Goal: Task Accomplishment & Management: Use online tool/utility

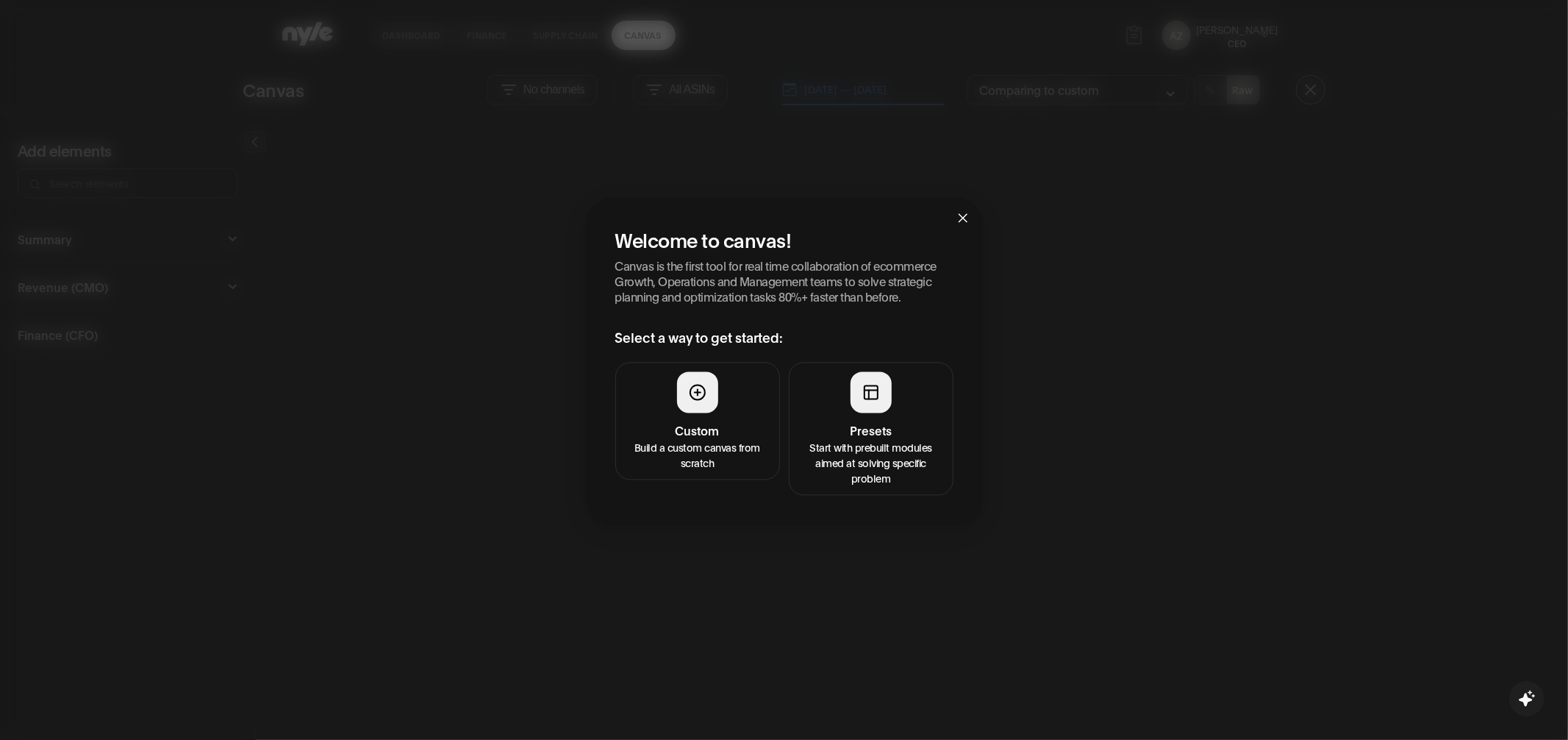
click at [867, 402] on div at bounding box center [871, 392] width 41 height 41
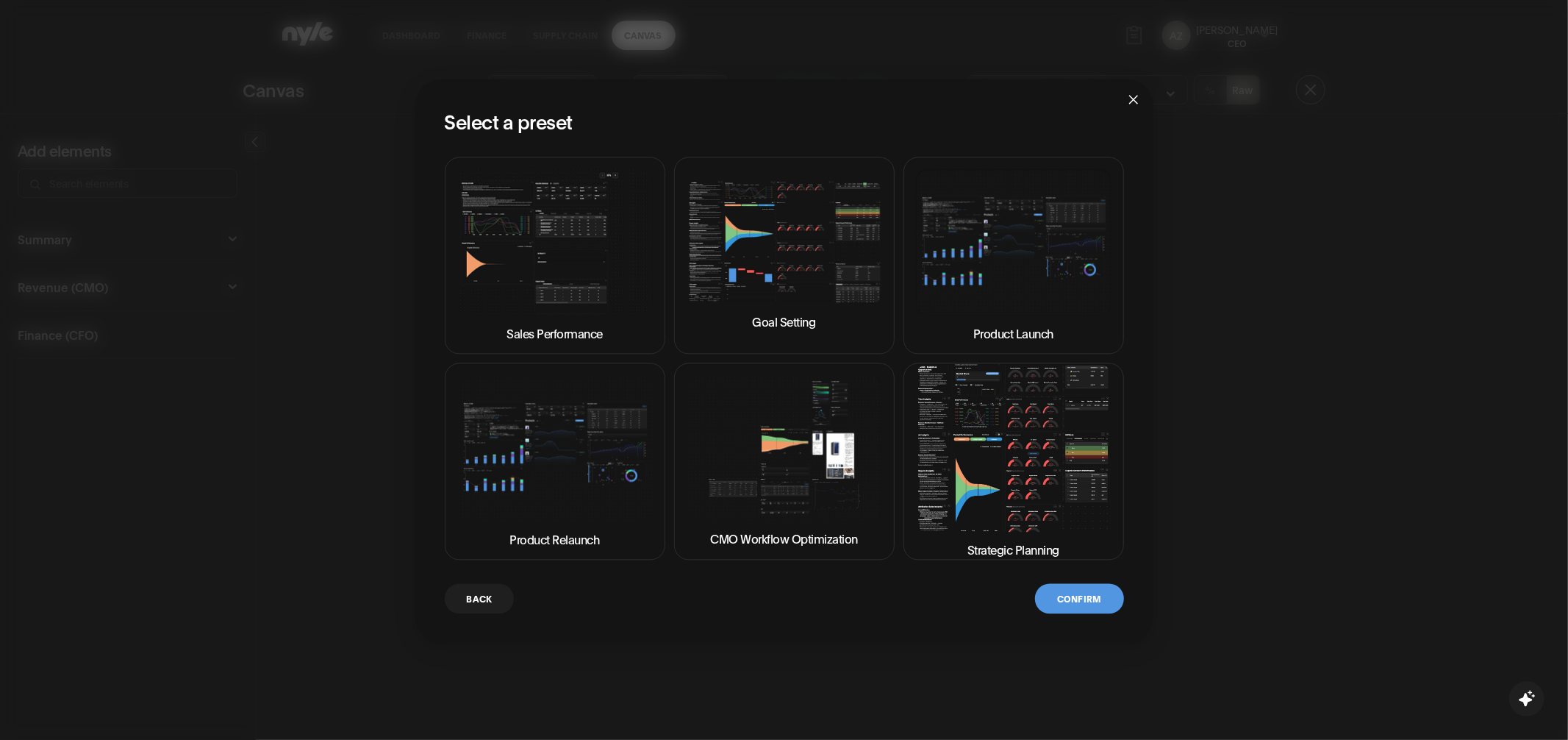
click at [980, 446] on img at bounding box center [1013, 449] width 195 height 167
click at [1079, 592] on button "Confirm" at bounding box center [1079, 599] width 88 height 30
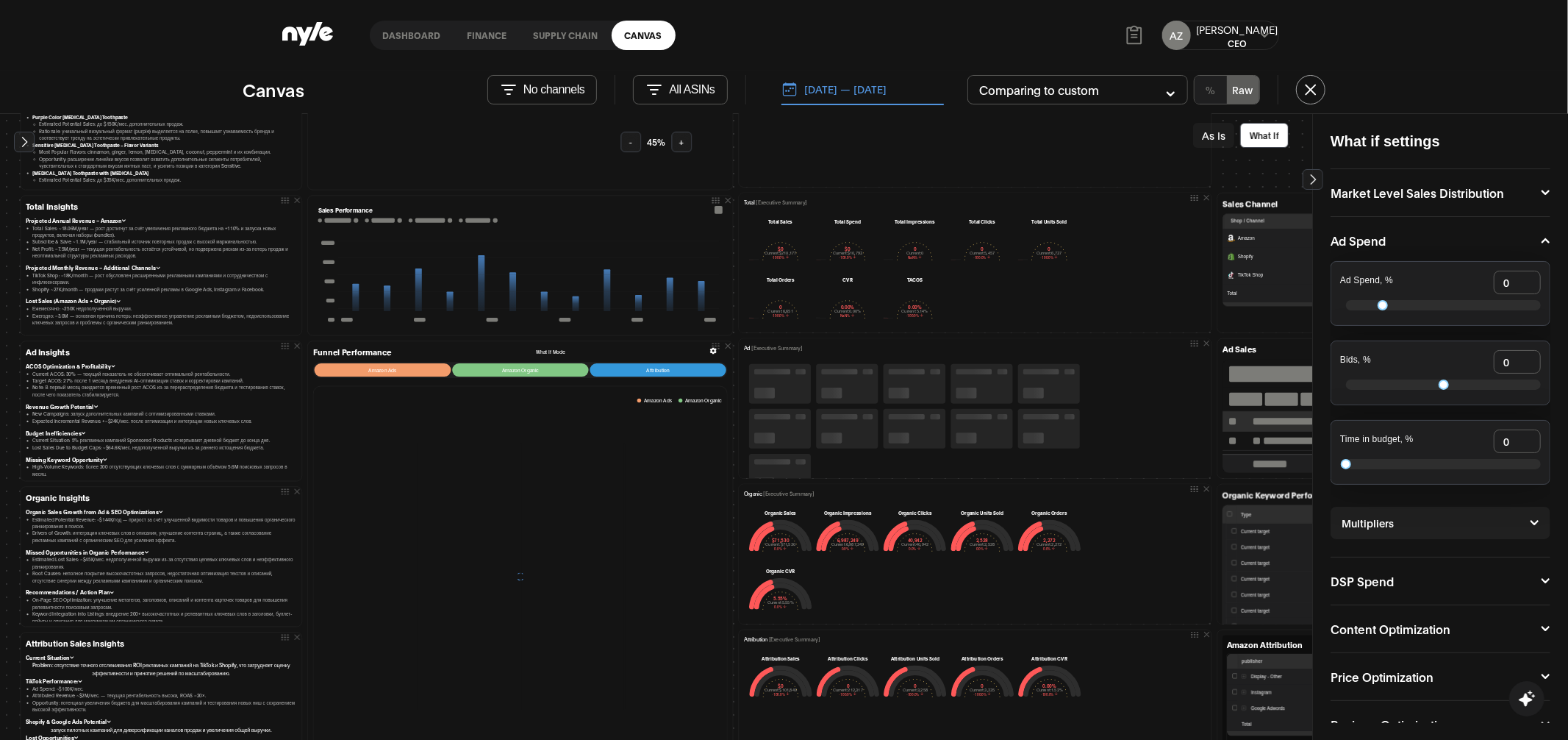
scroll to position [20, 0]
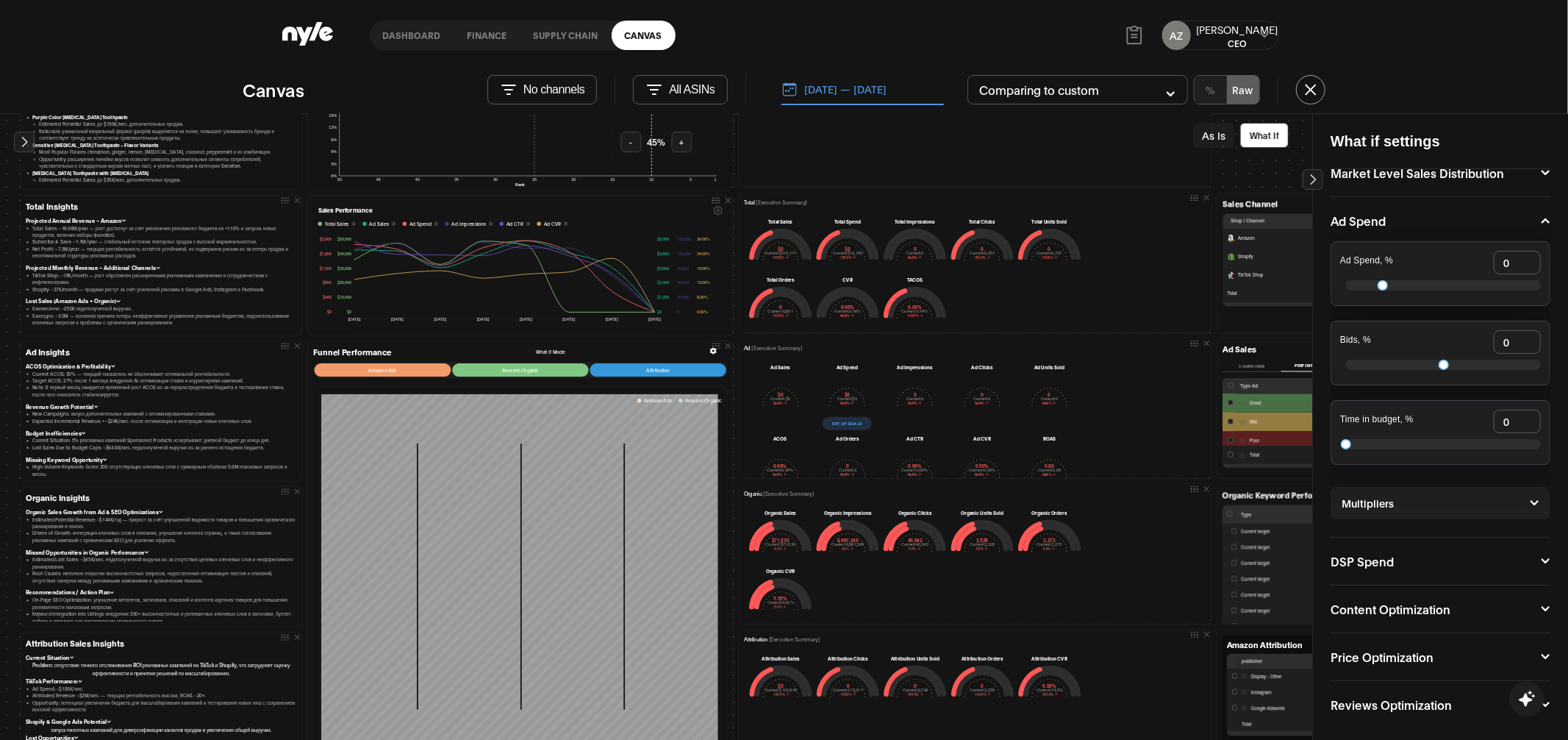
click at [1445, 660] on div "Price Optimization Discount, % 0 Coupon 0 % $ "Subscribe and Save" Discount 0 0…" at bounding box center [1440, 656] width 220 height 48
click at [1498, 656] on button "Price Optimization" at bounding box center [1440, 656] width 220 height 12
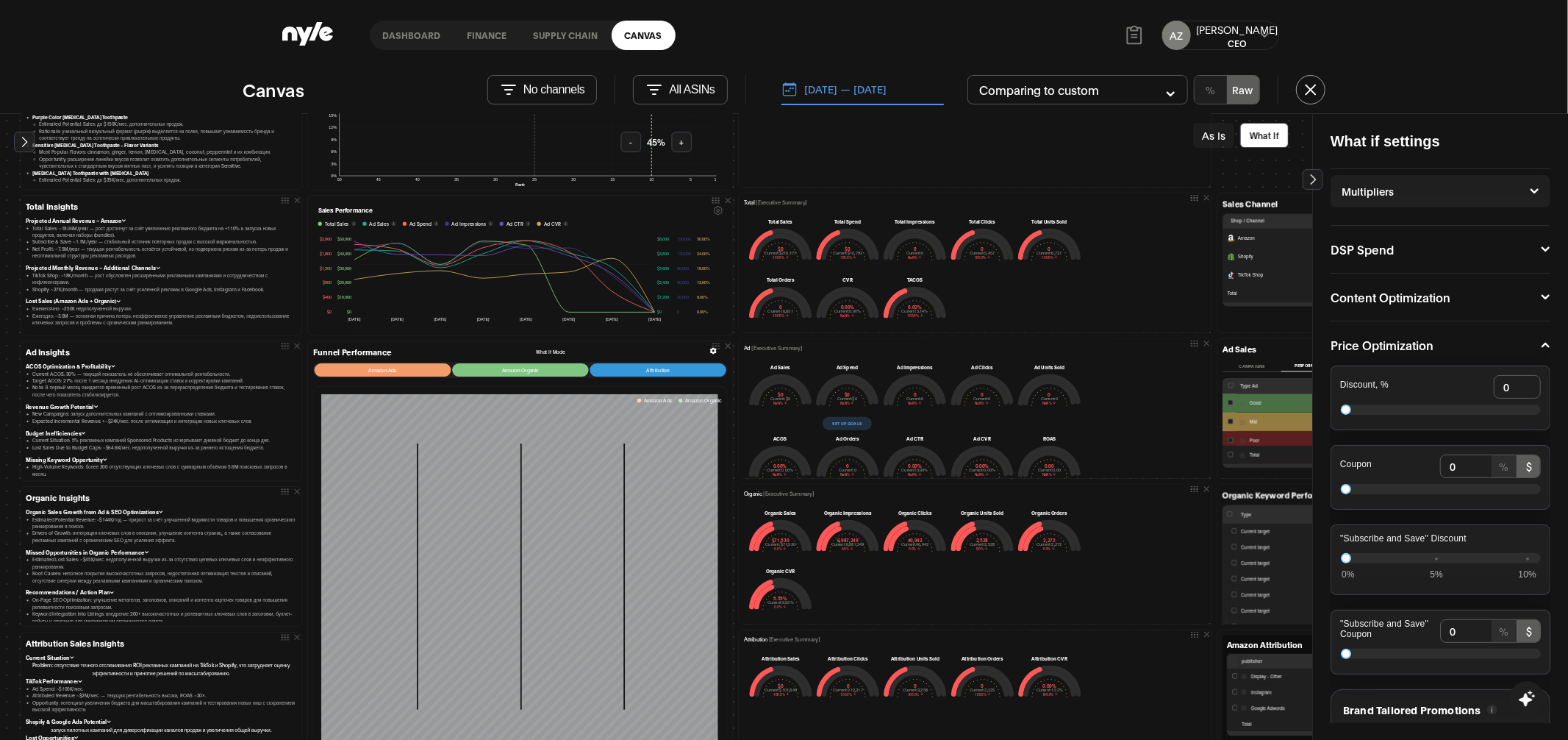
scroll to position [396, 0]
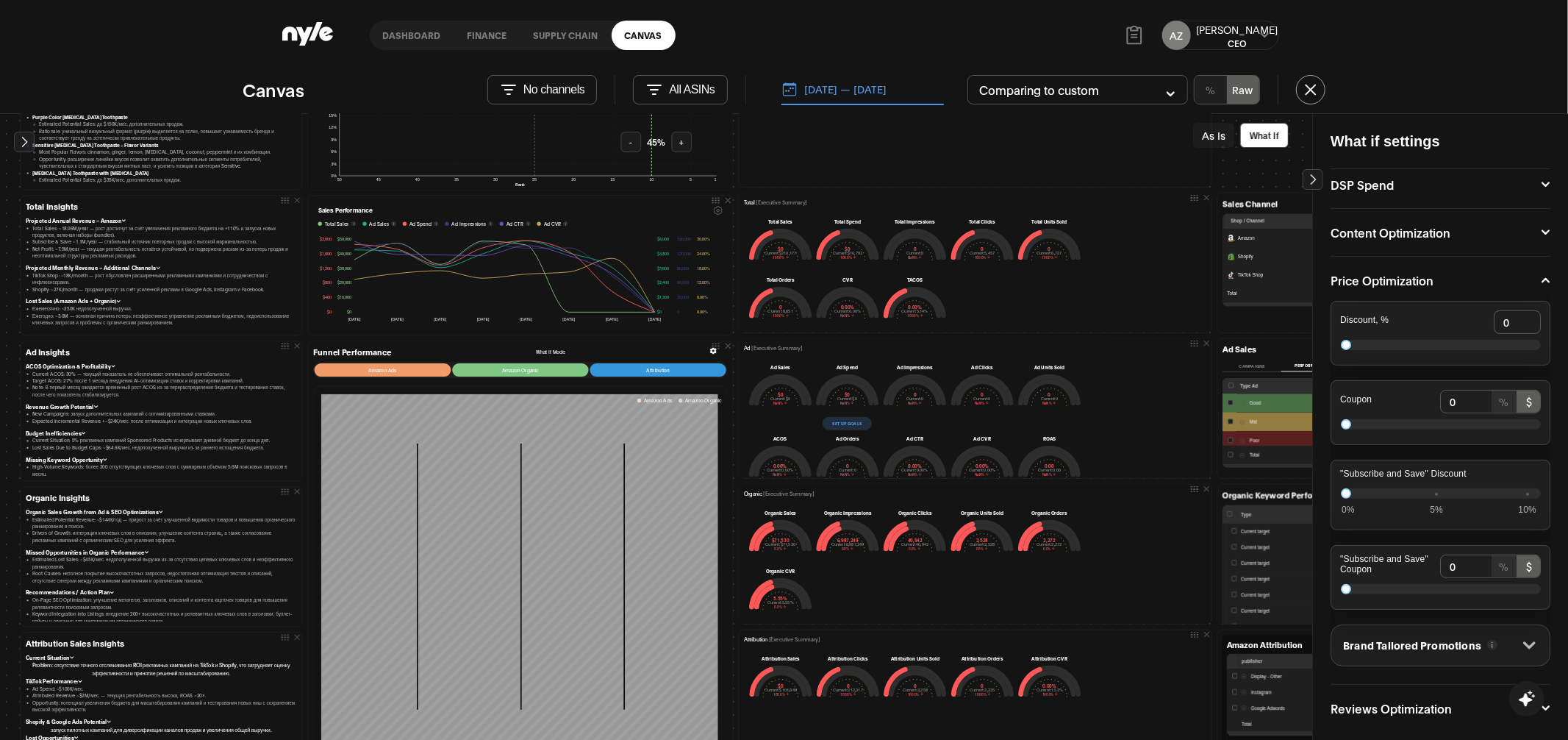
click at [1527, 638] on icon at bounding box center [1530, 645] width 13 height 13
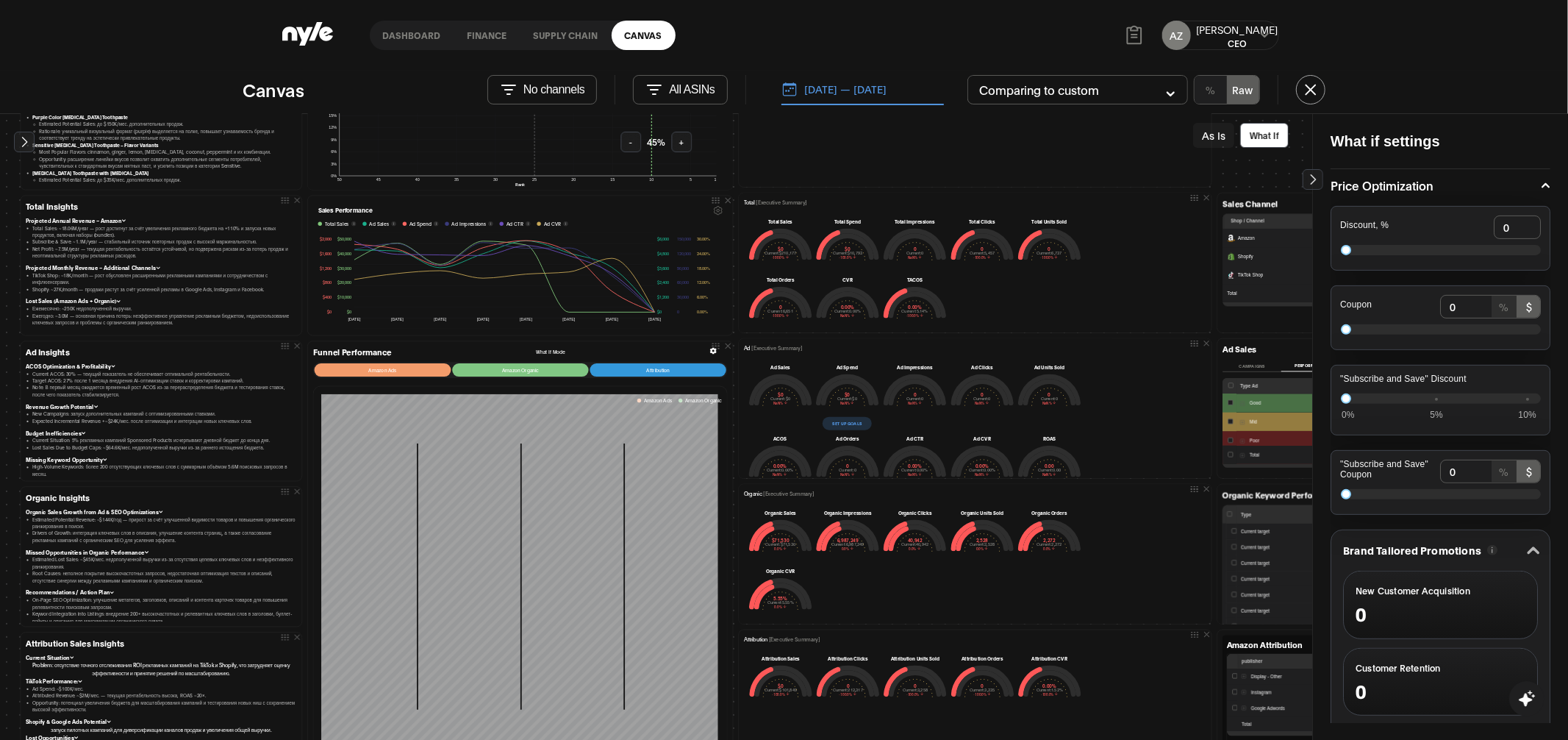
scroll to position [520, 0]
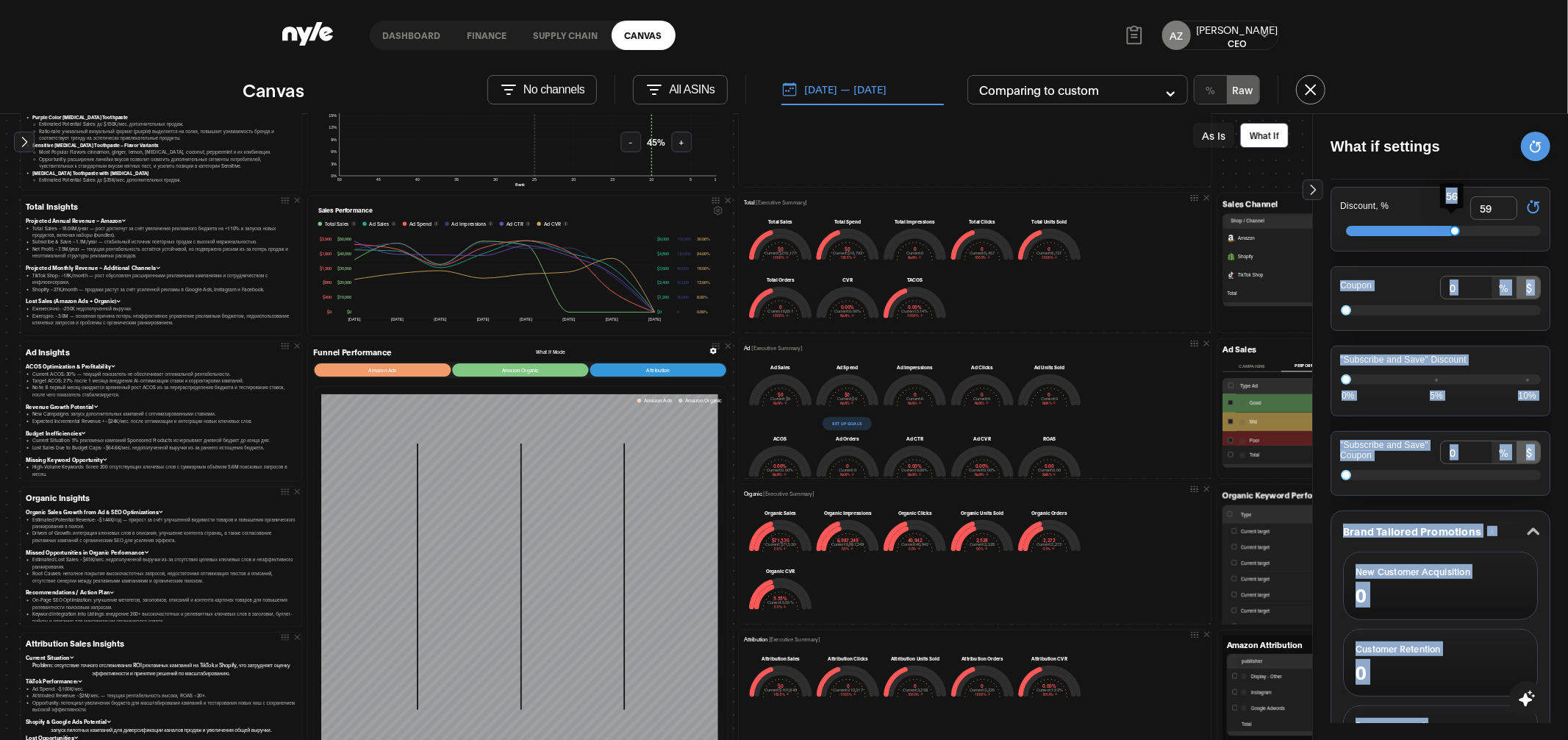
type input "60"
drag, startPoint x: 1350, startPoint y: 214, endPoint x: 1463, endPoint y: 216, distance: 113.0
click at [1463, 216] on body "Dashboard finance Supply chain Canvas AZ Aleksei CEO Canvas No channels All ASI…" at bounding box center [784, 370] width 1568 height 740
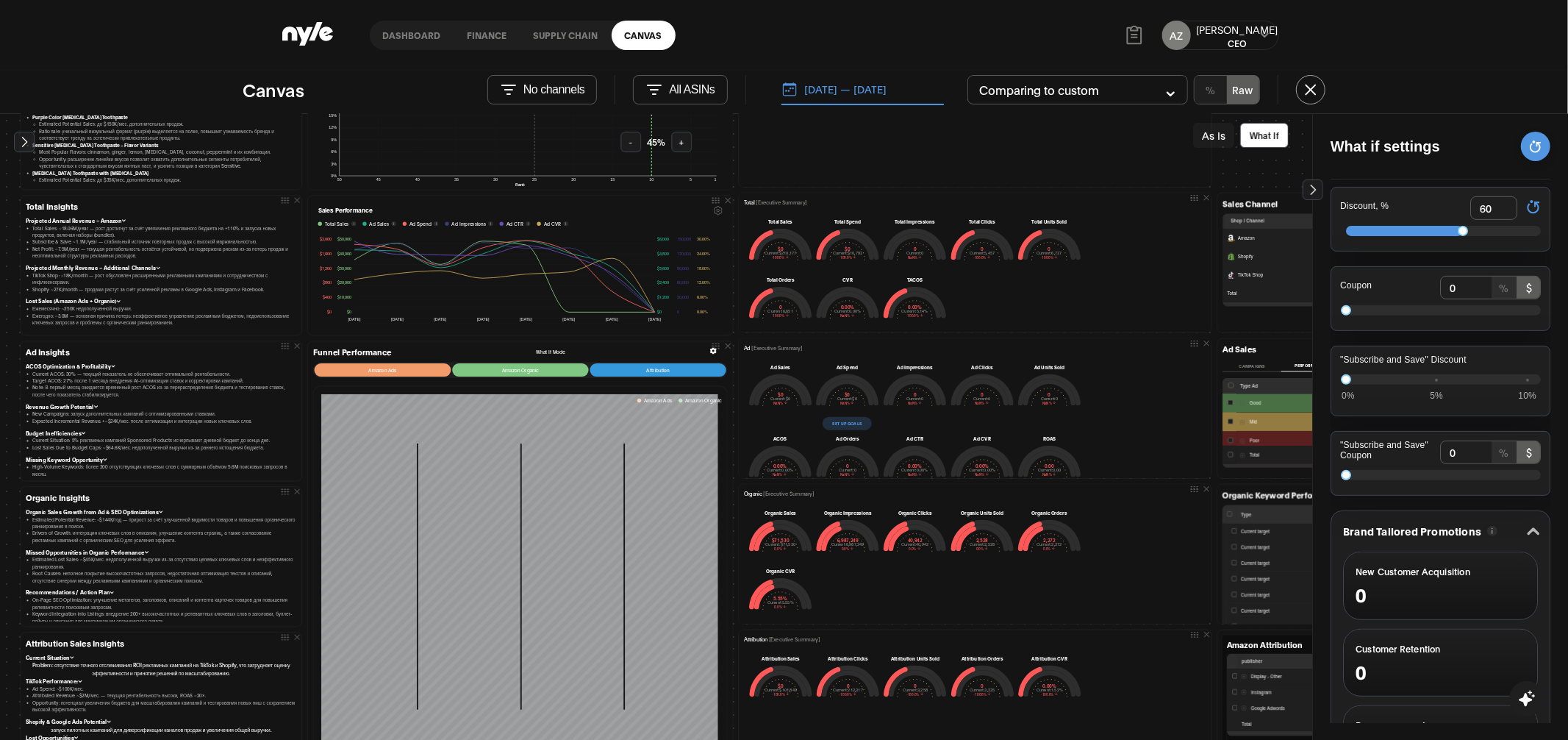
click at [1553, 316] on div "What if settings Market Level Sales Distribution Market Share, % 0 Ad Spend Ad …" at bounding box center [1440, 427] width 255 height 627
type input "18"
drag, startPoint x: 1348, startPoint y: 306, endPoint x: 1382, endPoint y: 307, distance: 34.0
click at [1382, 307] on div at bounding box center [1380, 310] width 10 height 10
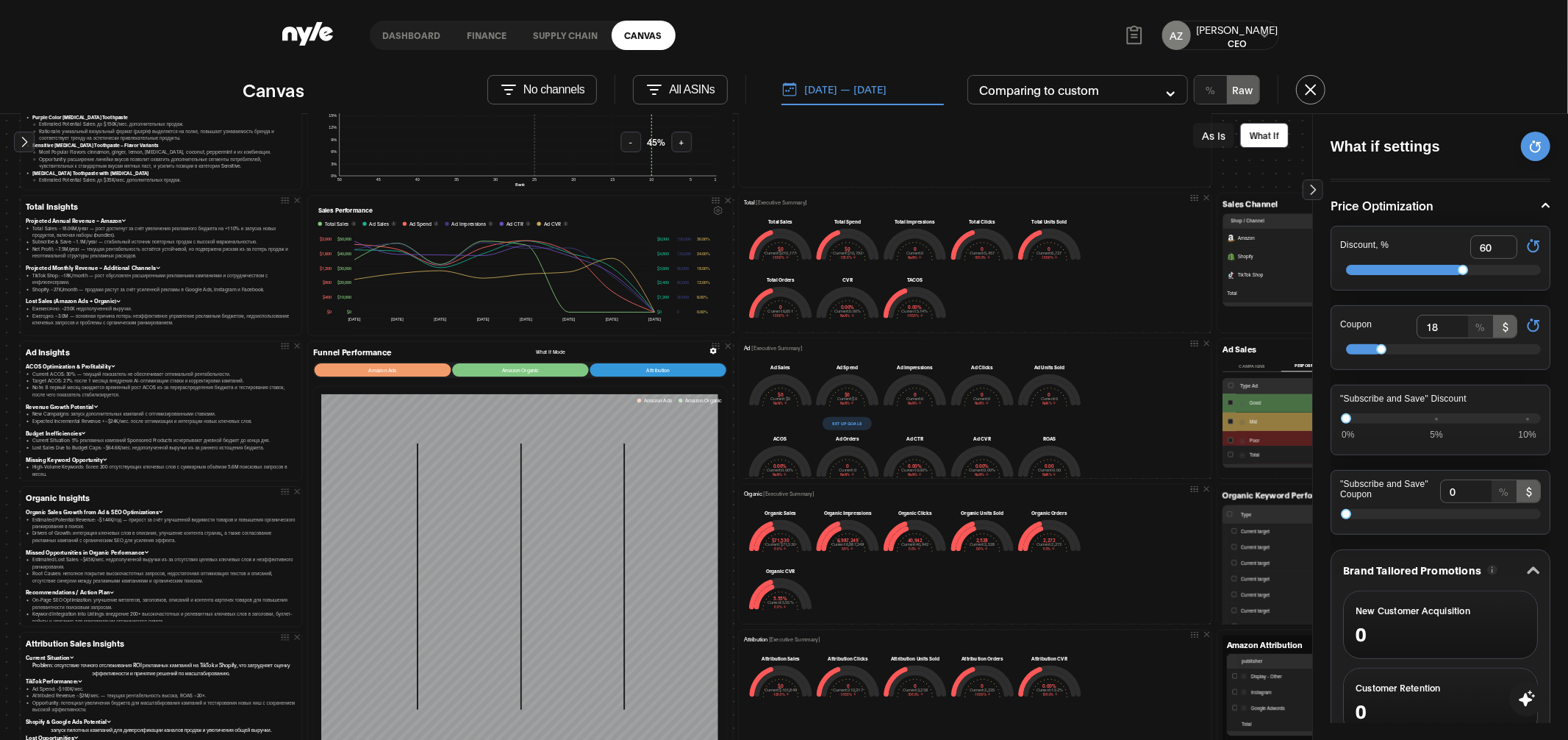
scroll to position [468, 0]
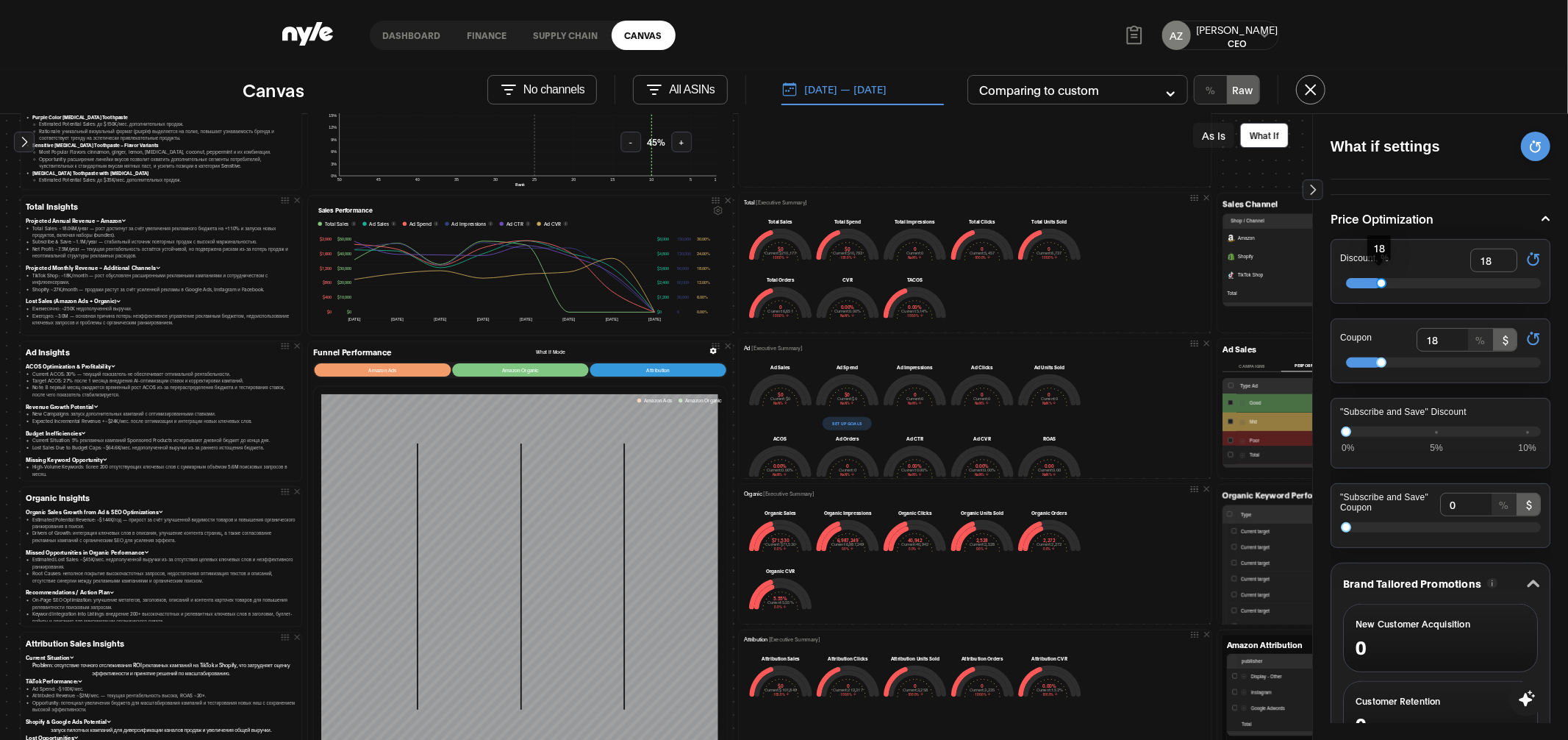
type input "17"
drag, startPoint x: 1459, startPoint y: 279, endPoint x: 1377, endPoint y: 276, distance: 82.1
click at [1377, 278] on div at bounding box center [1379, 283] width 10 height 10
type input "11"
drag, startPoint x: 1379, startPoint y: 360, endPoint x: 1366, endPoint y: 361, distance: 13.0
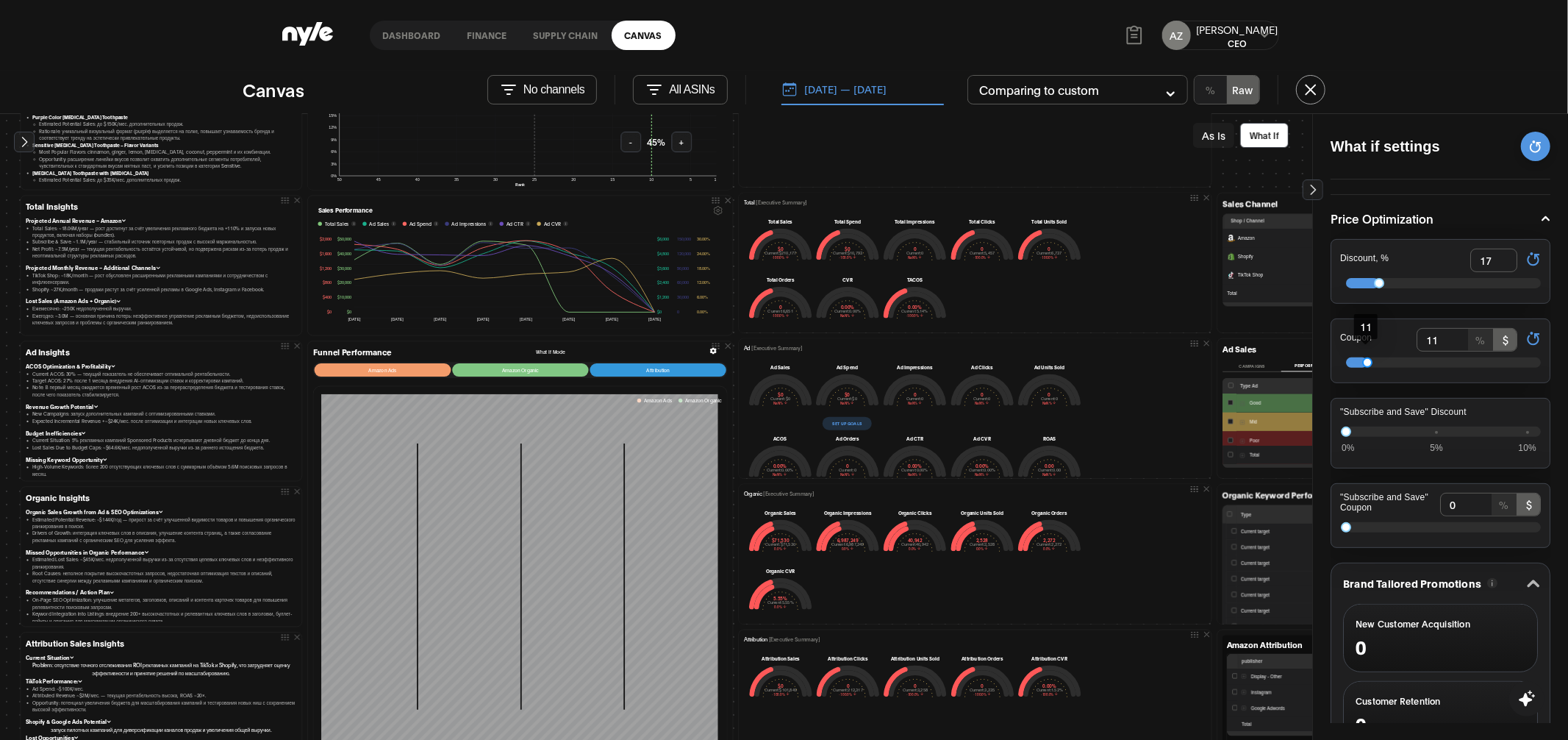
click at [1366, 361] on div at bounding box center [1367, 362] width 10 height 10
drag, startPoint x: 1346, startPoint y: 422, endPoint x: 1418, endPoint y: 418, distance: 72.1
click at [1418, 420] on div "0 % 5 % 10 %" at bounding box center [1440, 439] width 201 height 38
type input "7"
drag, startPoint x: 1350, startPoint y: 519, endPoint x: 1363, endPoint y: 518, distance: 13.0
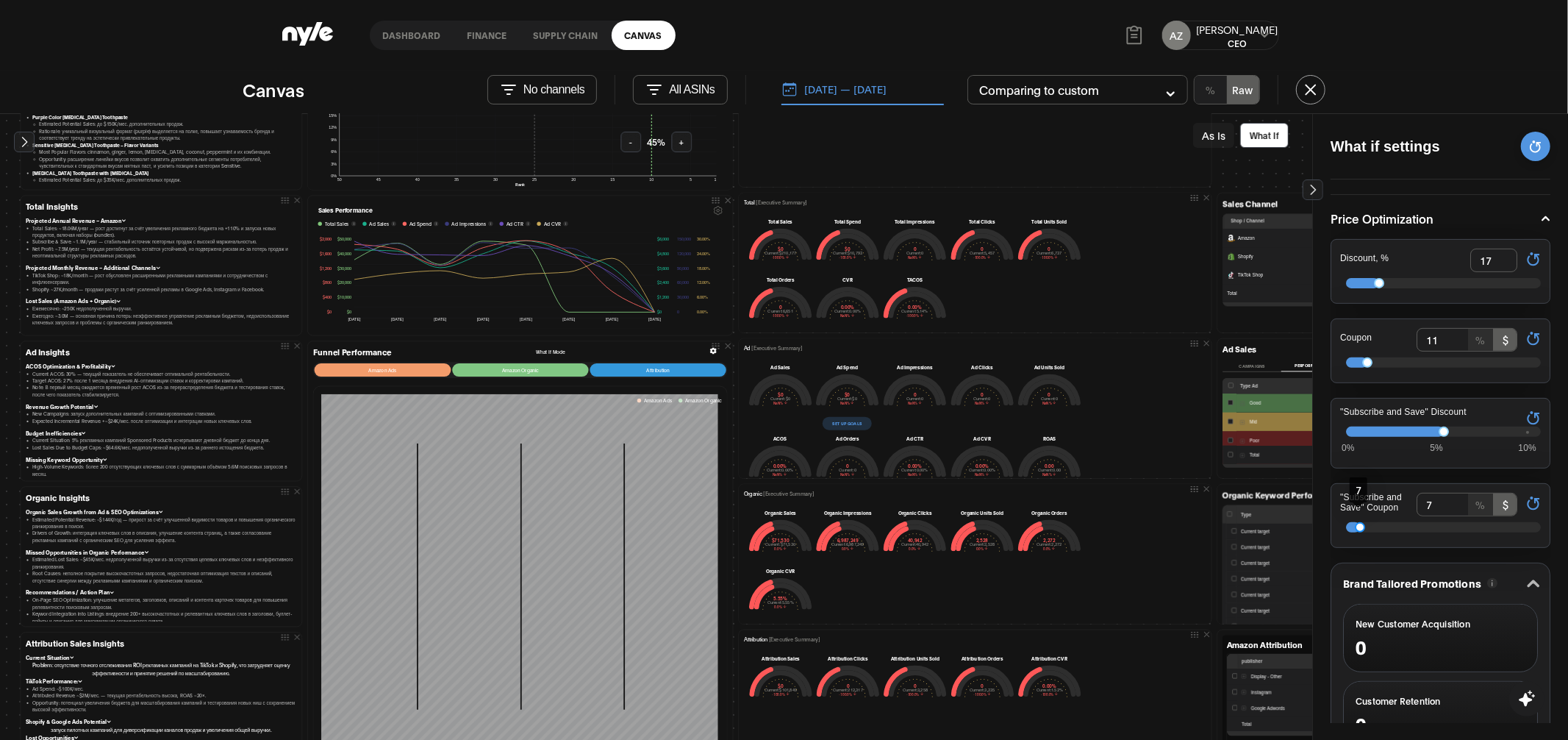
click at [1363, 522] on div at bounding box center [1359, 527] width 10 height 10
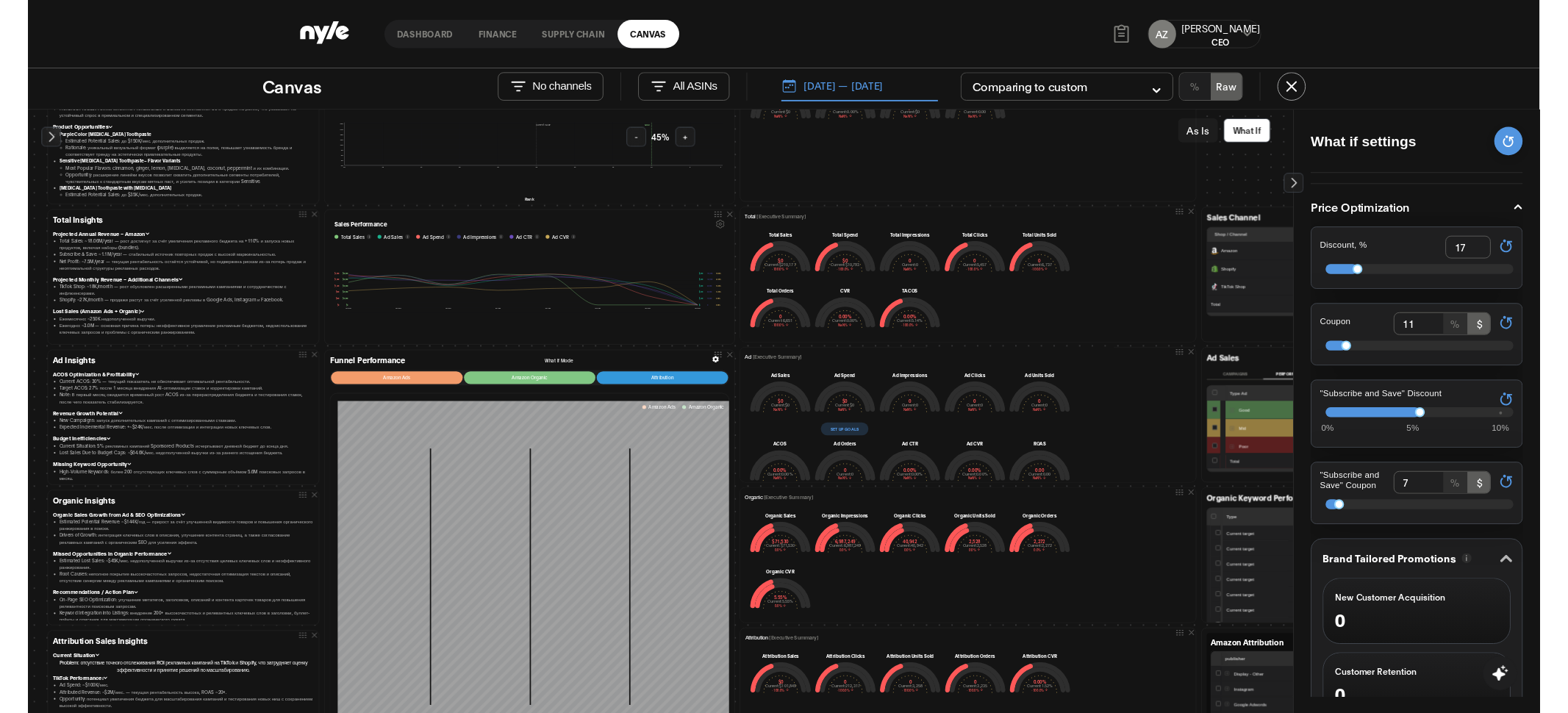
scroll to position [261, 0]
